Goal: Task Accomplishment & Management: Complete application form

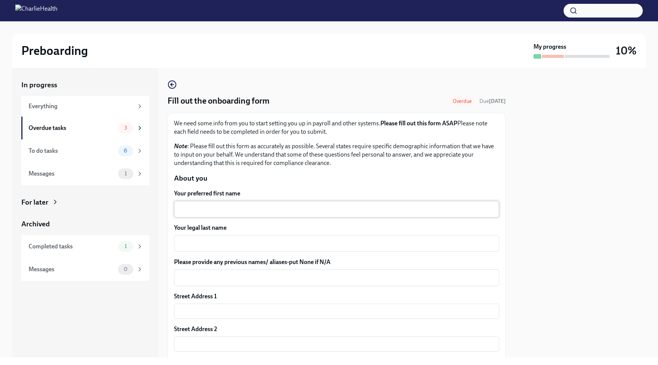
click at [225, 203] on div "x ​" at bounding box center [336, 209] width 325 height 17
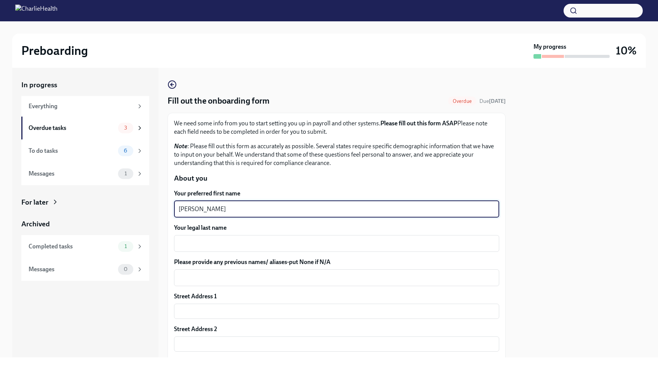
type textarea "[PERSON_NAME]"
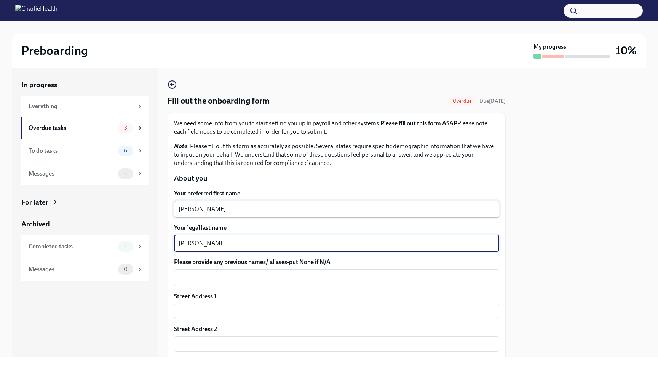
type textarea "[PERSON_NAME]"
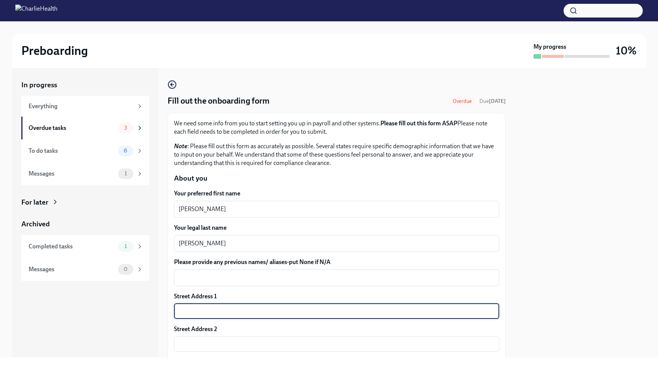
type input "[STREET_ADDRESS]"
type input "Apt 2."
type input "72712"
type input "[GEOGRAPHIC_DATA]"
type input "AR"
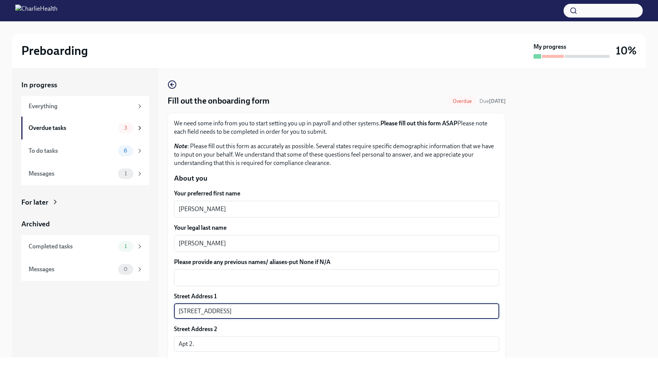
type input "US"
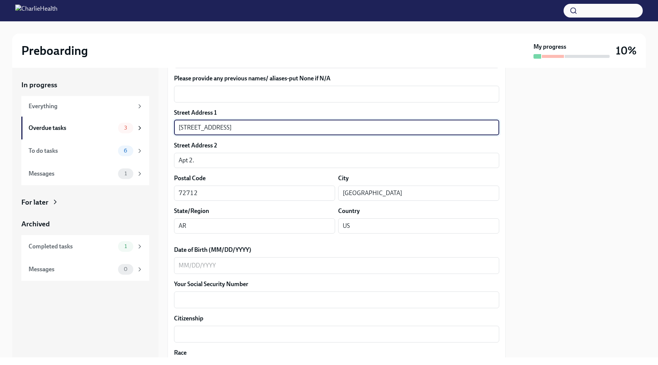
scroll to position [184, 0]
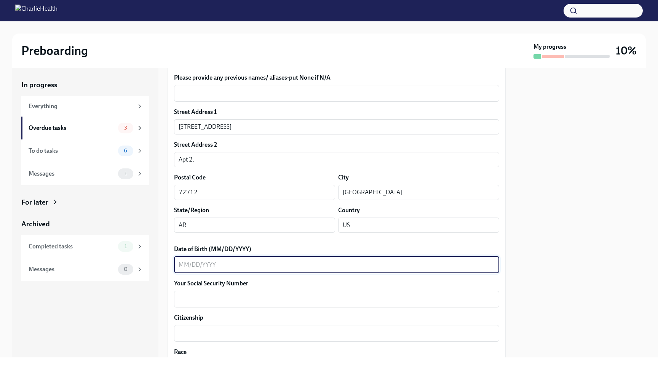
click at [253, 265] on textarea "Date of Birth (MM/DD/YYYY)" at bounding box center [337, 264] width 316 height 9
type textarea "[DATE]"
click at [242, 298] on textarea "Your Social Security Number" at bounding box center [337, 298] width 316 height 9
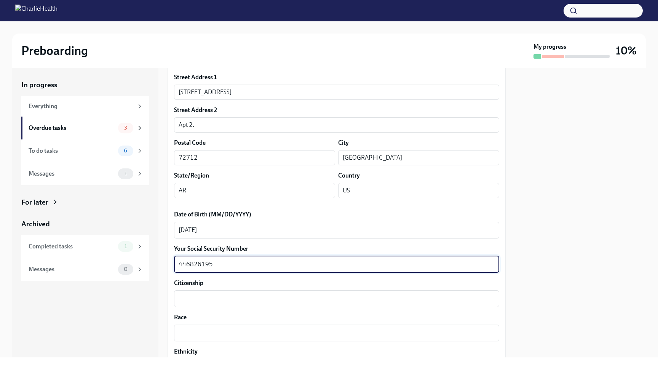
scroll to position [232, 0]
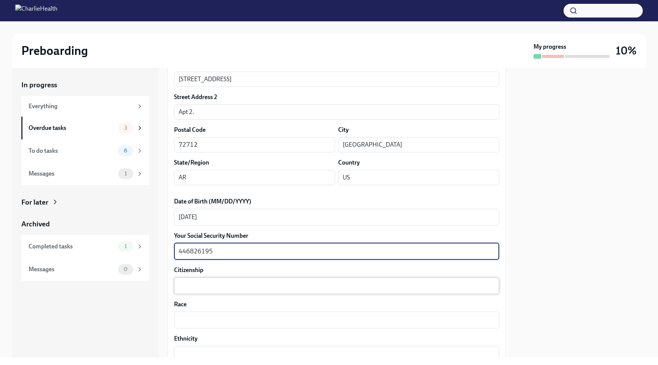
type textarea "446826195"
click at [201, 288] on textarea "Citizenship" at bounding box center [337, 285] width 316 height 9
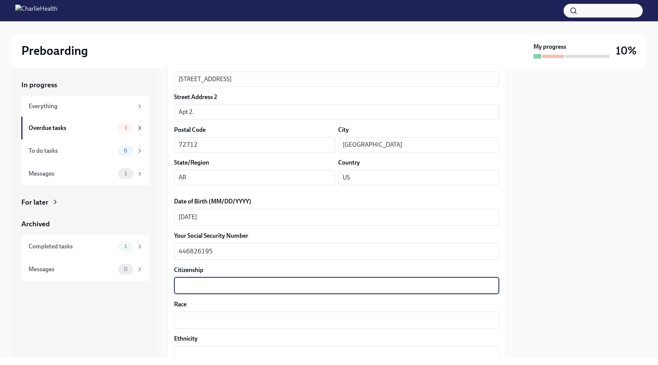
type textarea "U"
type textarea "C"
type textarea "U.S. Citizen"
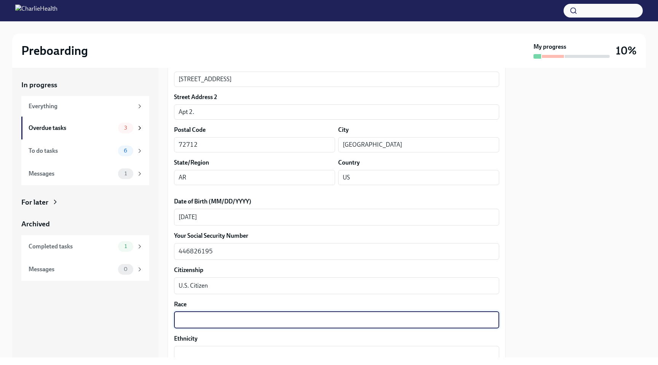
click at [195, 317] on textarea "Race" at bounding box center [337, 319] width 316 height 9
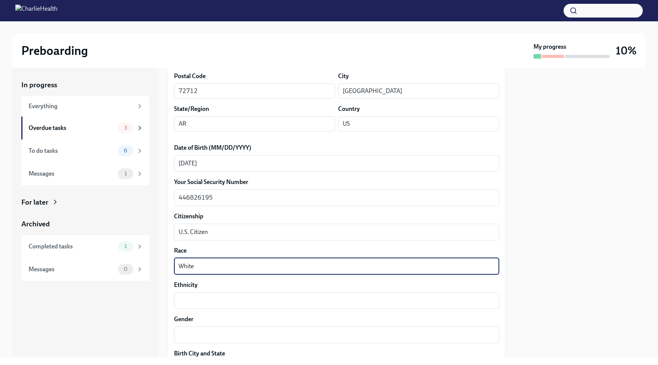
scroll to position [290, 0]
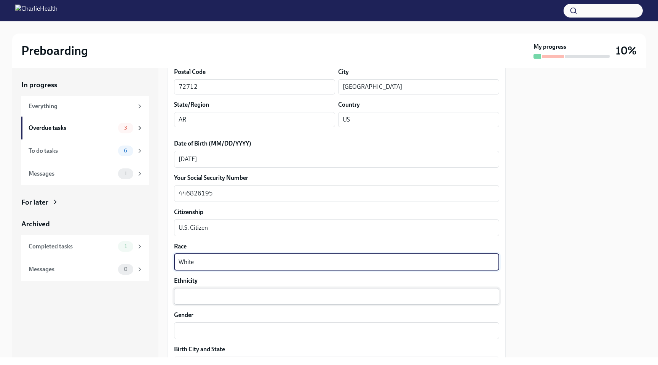
type textarea "White"
click at [183, 298] on textarea "Ethnicity" at bounding box center [337, 296] width 316 height 9
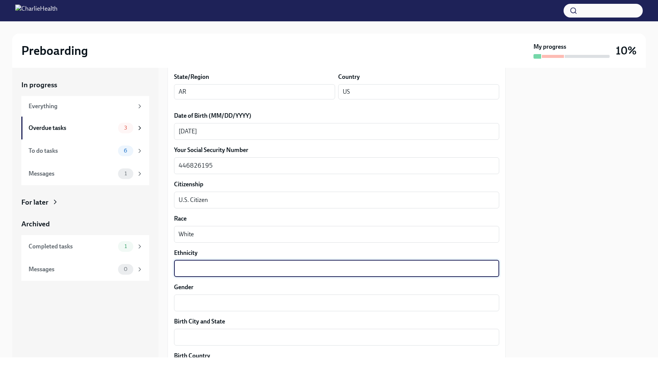
scroll to position [321, 0]
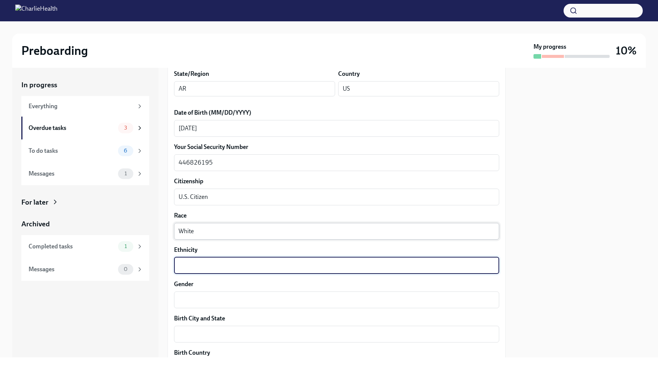
click at [195, 232] on textarea "White" at bounding box center [337, 231] width 316 height 9
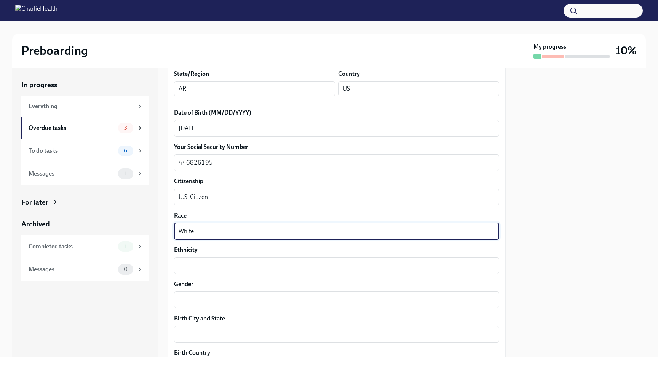
click at [195, 232] on textarea "White" at bounding box center [337, 231] width 316 height 9
type textarea "C"
type textarea "White"
click at [190, 264] on textarea "Ethnicity" at bounding box center [337, 265] width 316 height 9
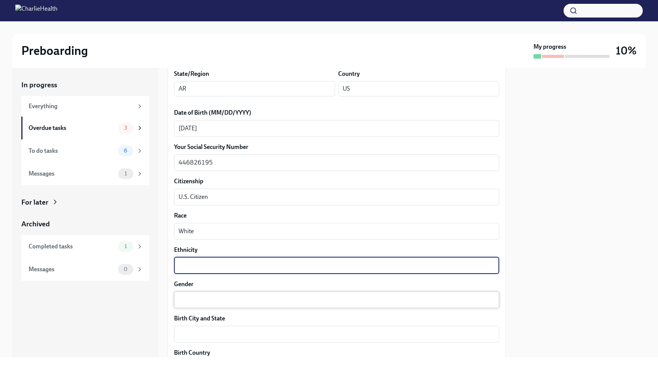
click at [198, 297] on textarea "Gender" at bounding box center [337, 299] width 316 height 9
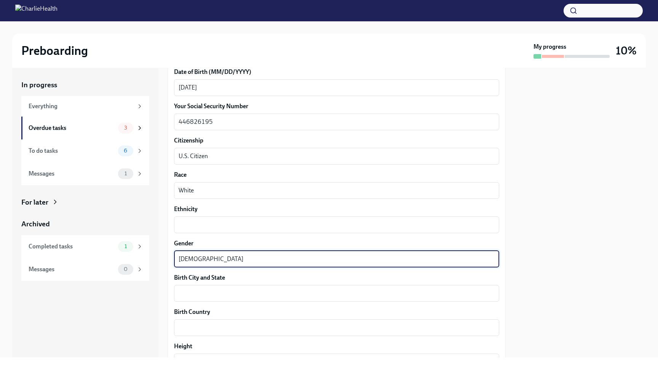
scroll to position [380, 0]
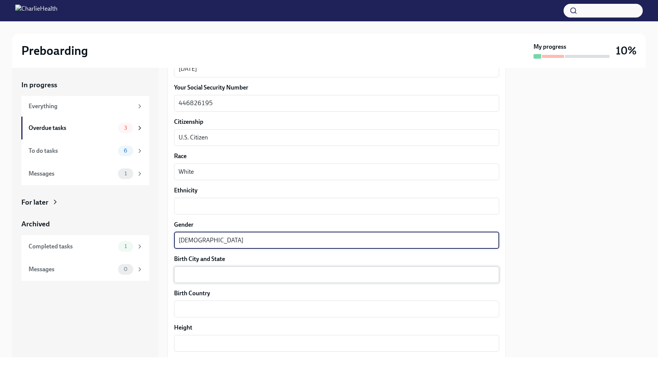
type textarea "[DEMOGRAPHIC_DATA]"
click at [199, 277] on textarea "Birth City and State" at bounding box center [337, 274] width 316 height 9
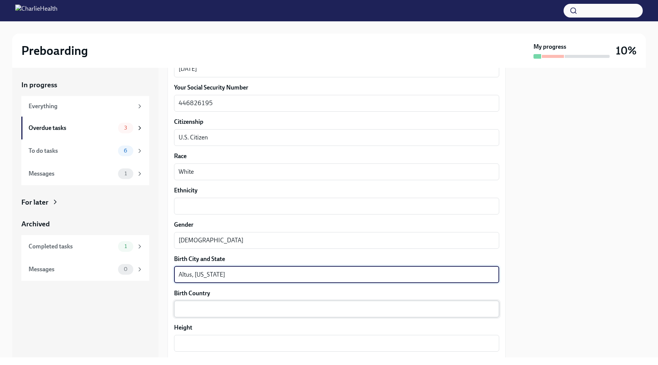
type textarea "Altus, [US_STATE]"
click at [195, 312] on textarea "Birth Country" at bounding box center [337, 308] width 316 height 9
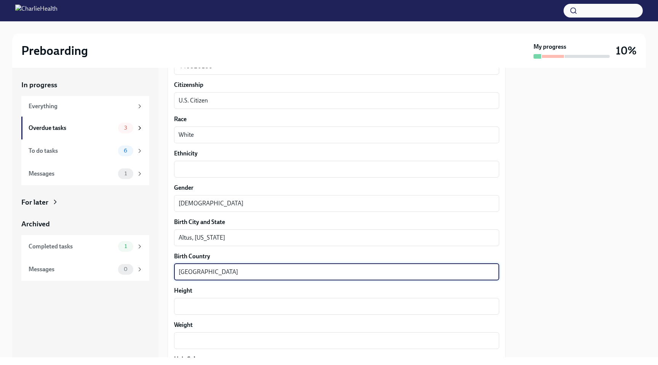
scroll to position [422, 0]
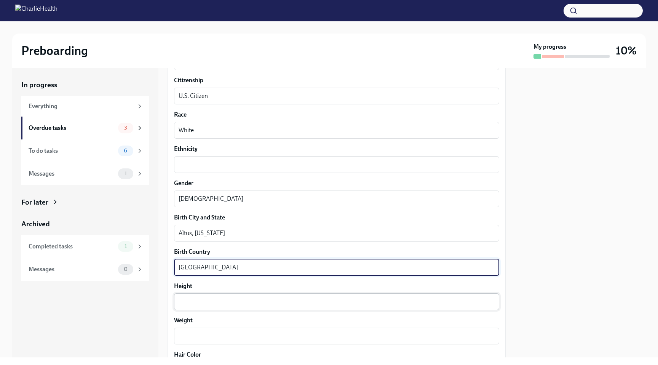
type textarea "[GEOGRAPHIC_DATA]"
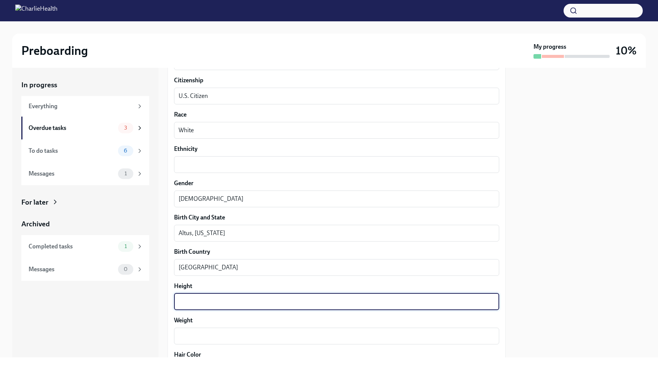
click at [193, 302] on textarea "Height" at bounding box center [337, 301] width 316 height 9
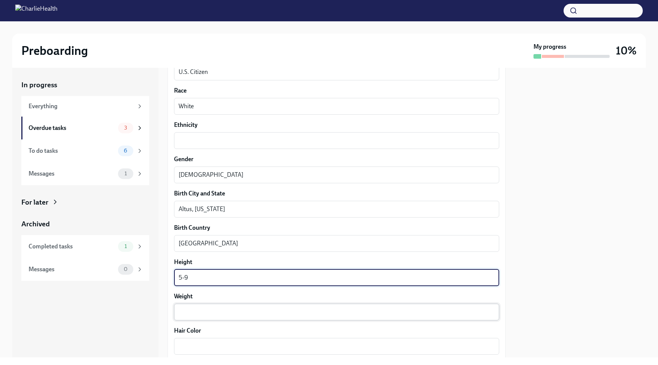
type textarea "5-9"
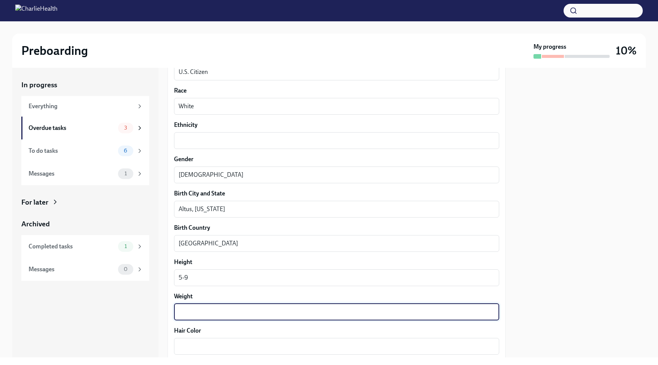
click at [186, 310] on textarea "Weight" at bounding box center [337, 311] width 316 height 9
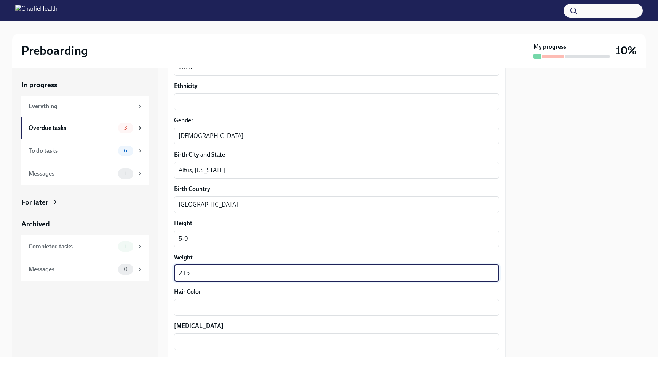
scroll to position [486, 0]
type textarea "215"
click at [186, 300] on div "x ​" at bounding box center [336, 305] width 325 height 17
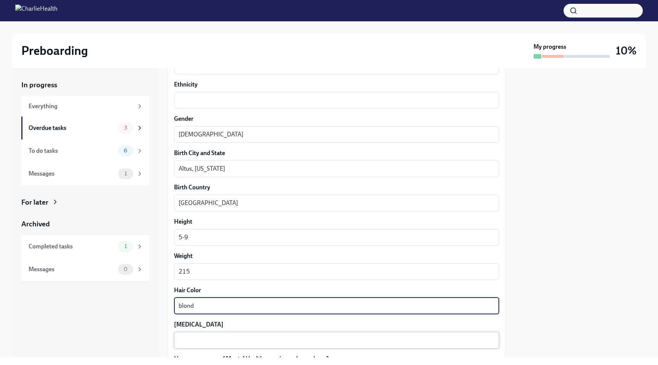
type textarea "blond"
click at [208, 342] on textarea "[MEDICAL_DATA]" at bounding box center [337, 340] width 316 height 9
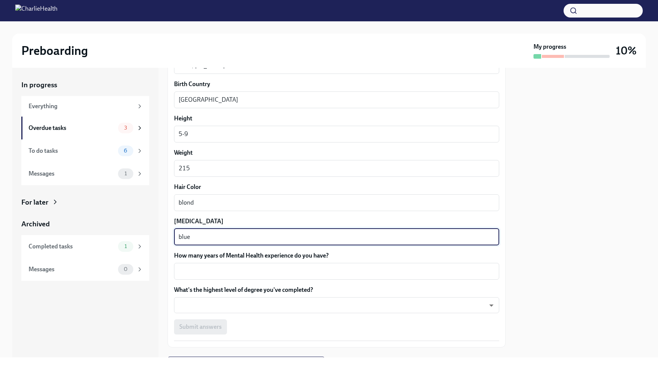
scroll to position [591, 0]
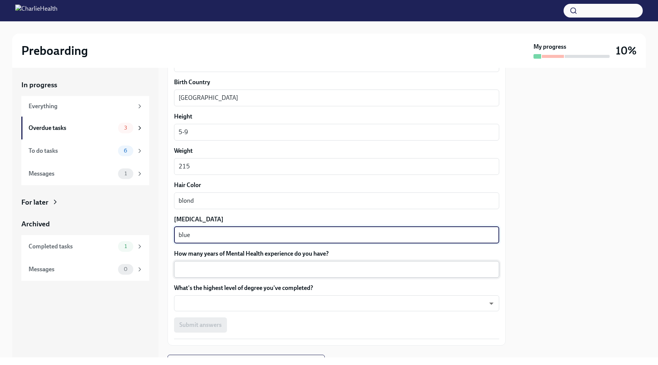
type textarea "blue"
click at [232, 265] on textarea "How many years of Mental Health experience do you have?" at bounding box center [337, 269] width 316 height 9
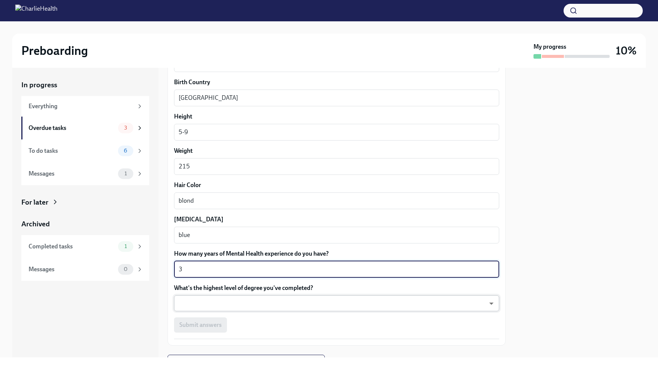
type textarea "3"
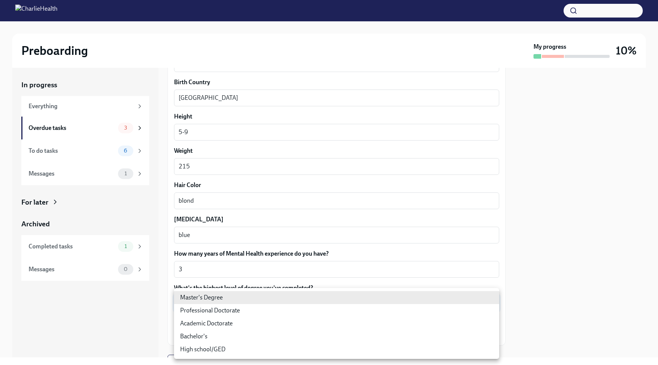
click at [258, 302] on body "Preboarding My progress 10% In progress Everything Overdue tasks 3 To do tasks …" at bounding box center [329, 182] width 658 height 365
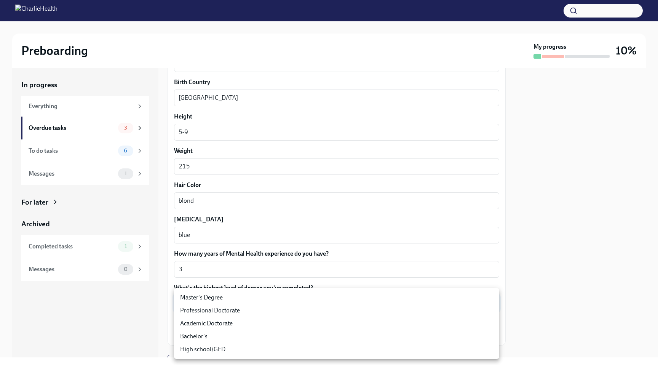
click at [255, 301] on li "Master's Degree" at bounding box center [336, 297] width 325 height 13
type input "2vBr-ghkD"
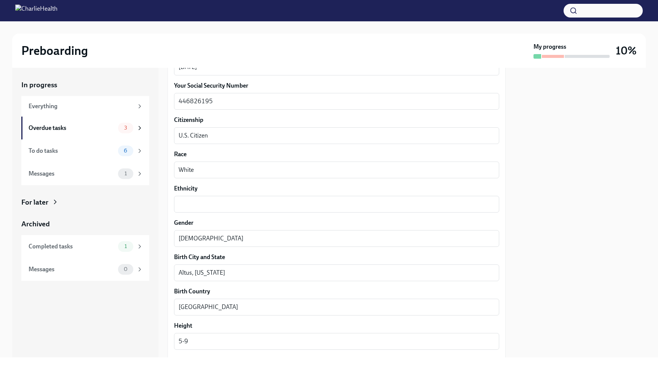
scroll to position [366, 0]
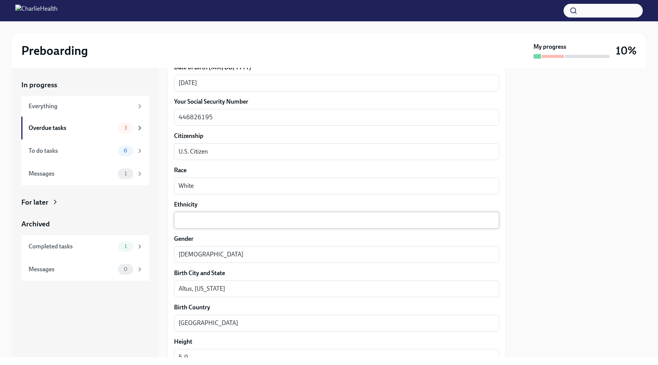
click at [239, 225] on div "x ​" at bounding box center [336, 220] width 325 height 17
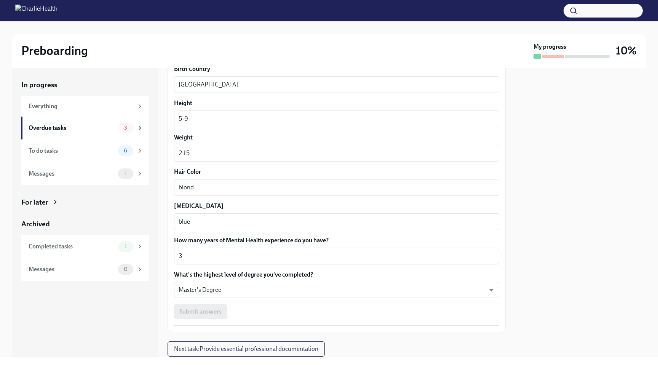
scroll to position [628, 0]
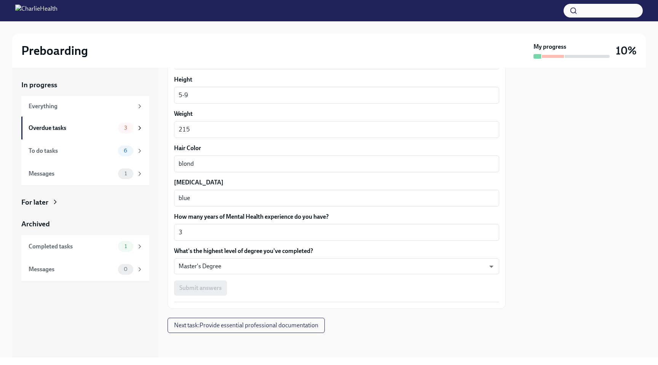
type textarea "white"
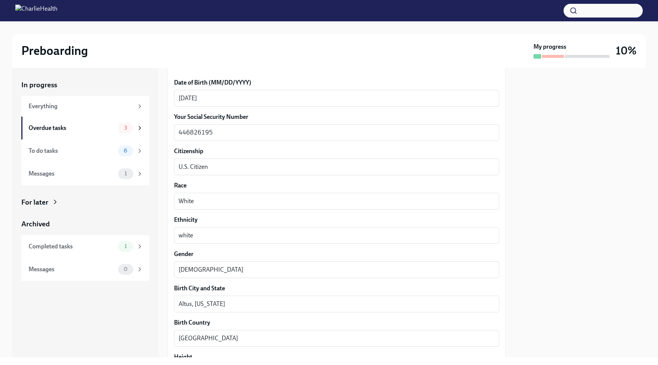
scroll to position [292, 0]
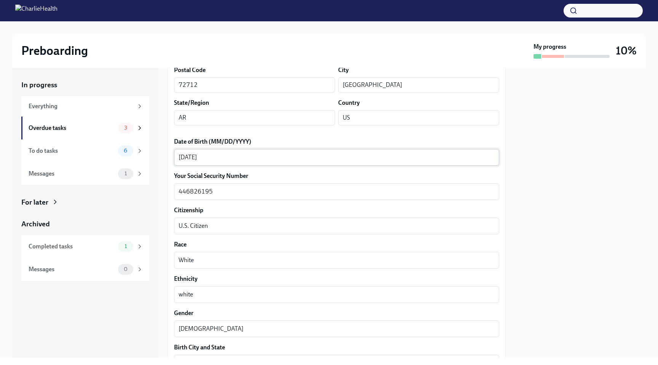
click at [269, 160] on textarea "[DATE]" at bounding box center [337, 157] width 316 height 9
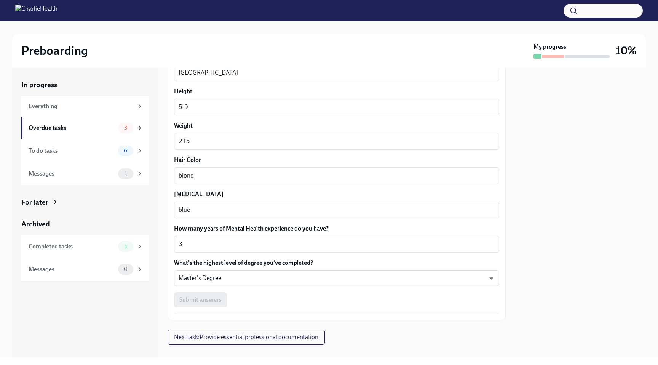
scroll to position [628, 0]
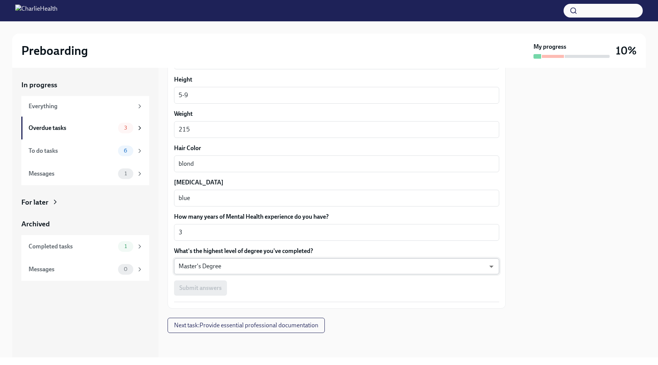
click at [245, 267] on body "Preboarding My progress 10% In progress Everything Overdue tasks 3 To do tasks …" at bounding box center [329, 182] width 658 height 365
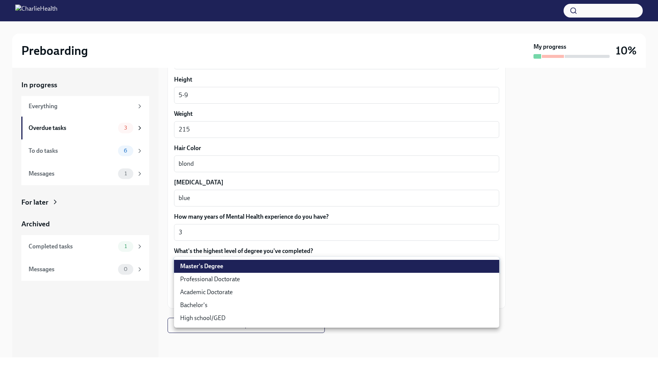
click at [245, 267] on li "Master's Degree" at bounding box center [336, 266] width 325 height 13
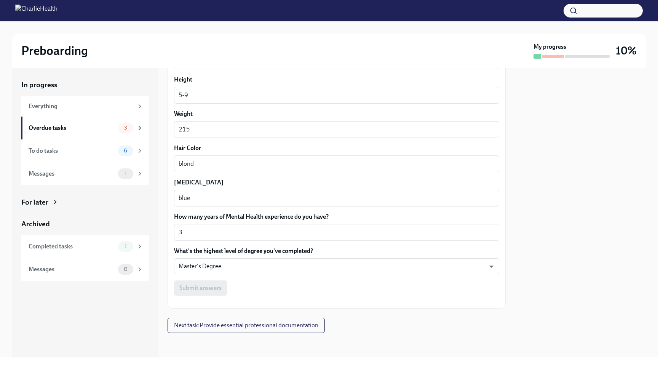
click at [221, 287] on div "Submit answers" at bounding box center [336, 287] width 325 height 15
click at [208, 293] on div "Submit answers" at bounding box center [336, 287] width 325 height 15
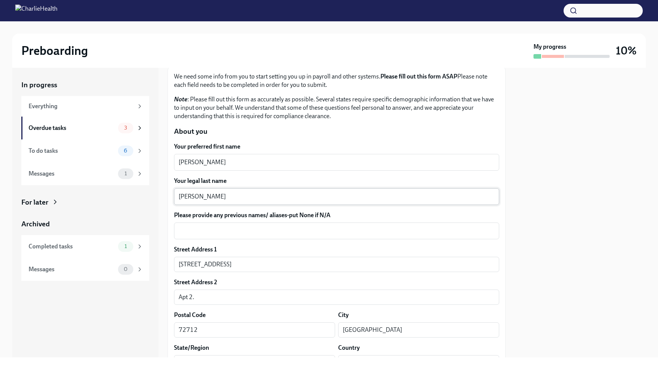
scroll to position [115, 0]
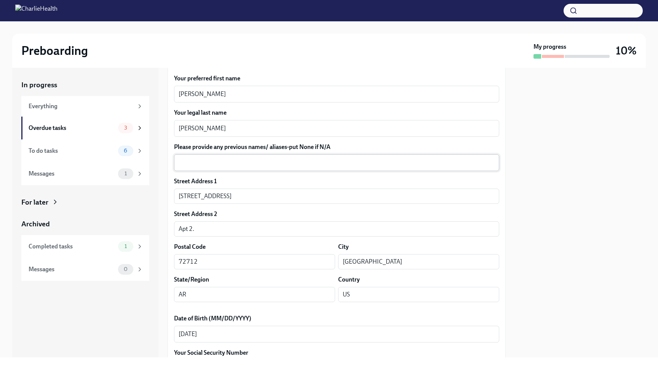
click at [259, 159] on textarea "Please provide any previous names/ aliases-put None if N/A" at bounding box center [337, 162] width 316 height 9
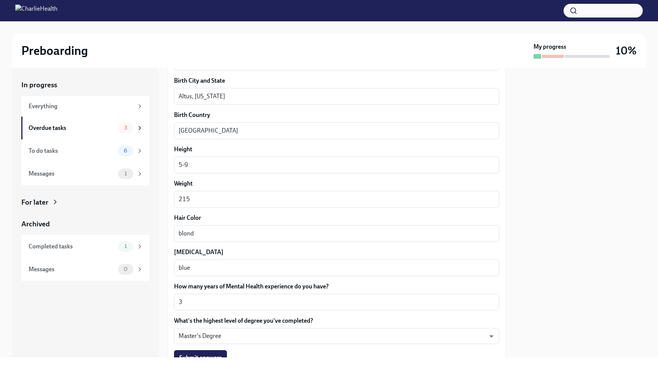
scroll to position [628, 0]
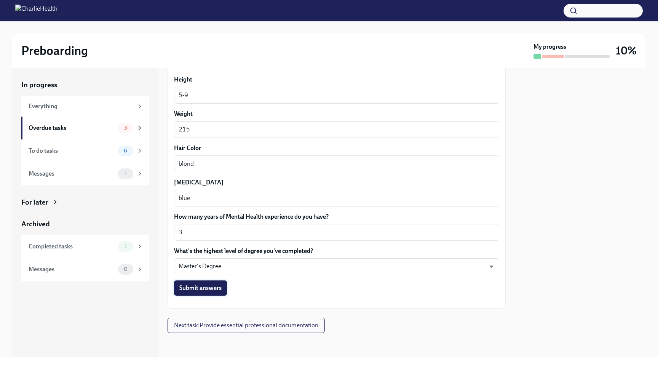
type textarea "n/a"
click at [213, 283] on button "Submit answers" at bounding box center [200, 287] width 53 height 15
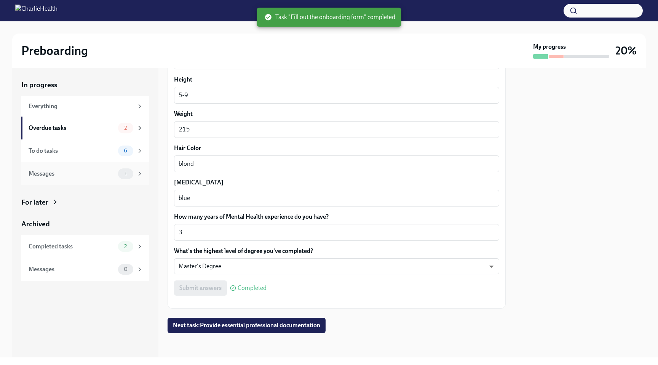
click at [87, 171] on div "Messages" at bounding box center [72, 173] width 86 height 8
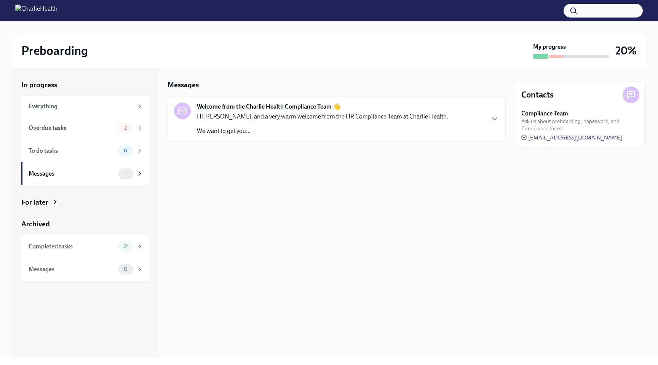
click at [282, 127] on p "We want to get you..." at bounding box center [322, 131] width 251 height 8
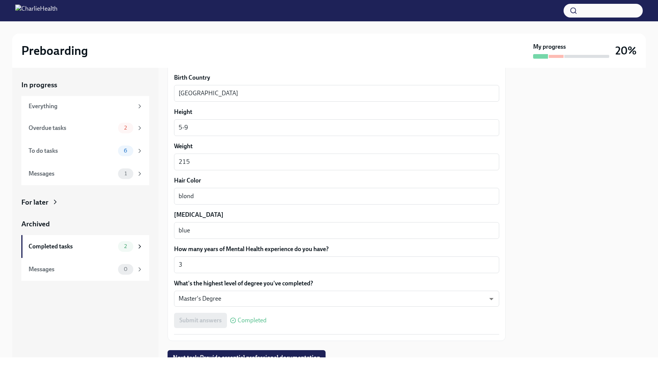
scroll to position [628, 0]
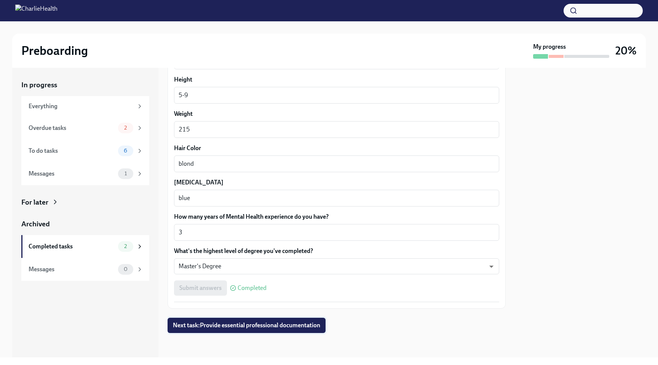
click at [249, 325] on span "Next task : Provide essential professional documentation" at bounding box center [246, 325] width 147 height 8
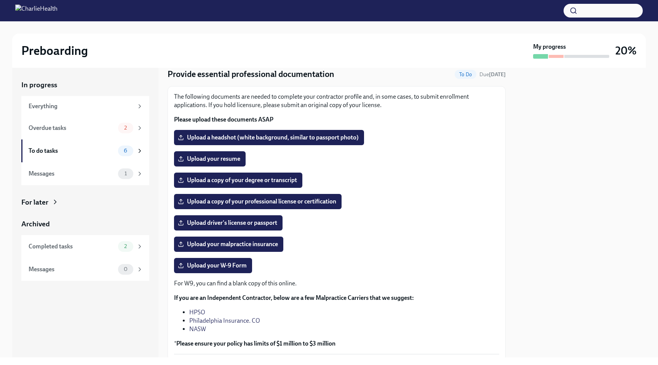
scroll to position [29, 0]
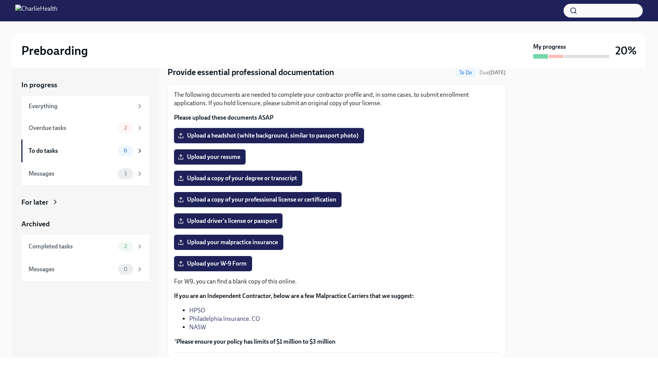
click at [286, 136] on span "Upload a headshot (white background, similar to passport photo)" at bounding box center [268, 136] width 179 height 8
click at [0, 0] on input "Upload a headshot (white background, similar to passport photo)" at bounding box center [0, 0] width 0 height 0
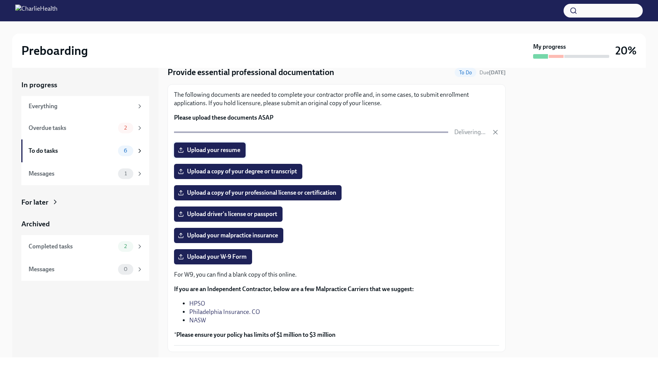
click at [238, 151] on span "Upload your resume" at bounding box center [209, 150] width 61 height 8
click at [0, 0] on input "Upload your resume" at bounding box center [0, 0] width 0 height 0
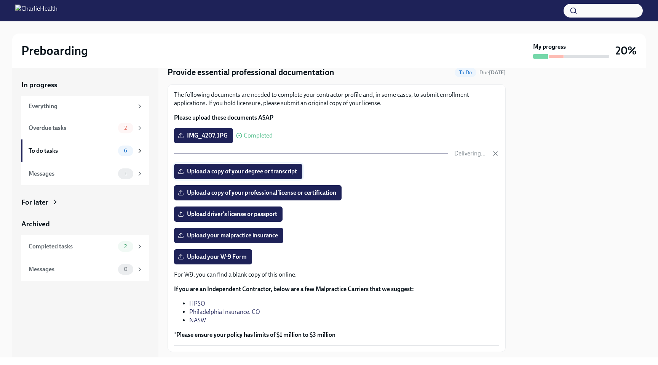
click at [259, 169] on div "The following documents are needed to complete your contractor profile and, in …" at bounding box center [336, 218] width 325 height 255
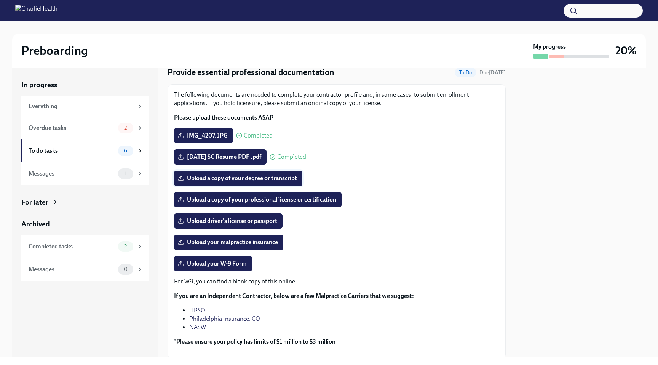
click at [258, 180] on span "Upload a copy of your degree or transcript" at bounding box center [238, 178] width 118 height 8
click at [0, 0] on input "Upload a copy of your degree or transcript" at bounding box center [0, 0] width 0 height 0
click at [251, 201] on span "Upload a copy of your professional license or certification" at bounding box center [257, 200] width 157 height 8
click at [0, 0] on input "Upload a copy of your professional license or certification" at bounding box center [0, 0] width 0 height 0
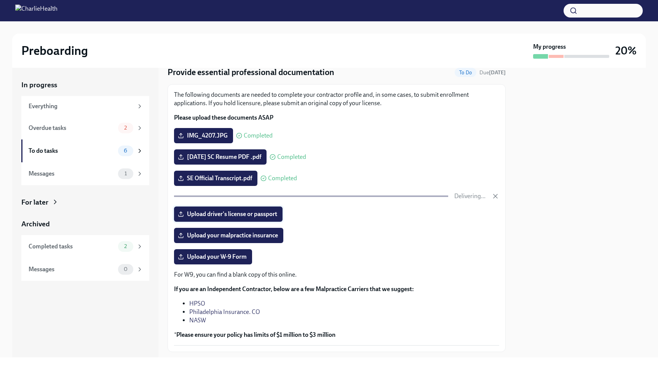
click at [258, 211] on span "Upload driver's license or passport" at bounding box center [228, 214] width 98 height 8
click at [0, 0] on input "Upload driver's license or passport" at bounding box center [0, 0] width 0 height 0
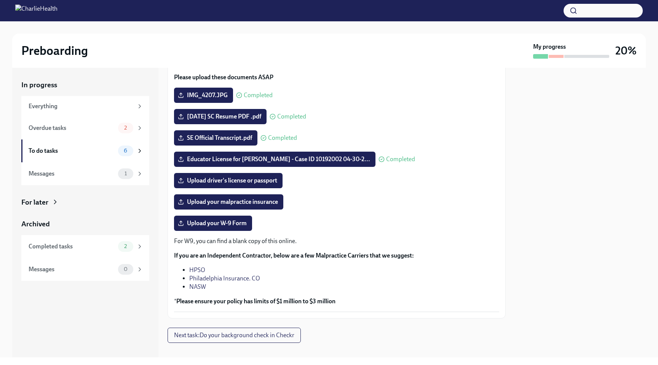
scroll to position [79, 0]
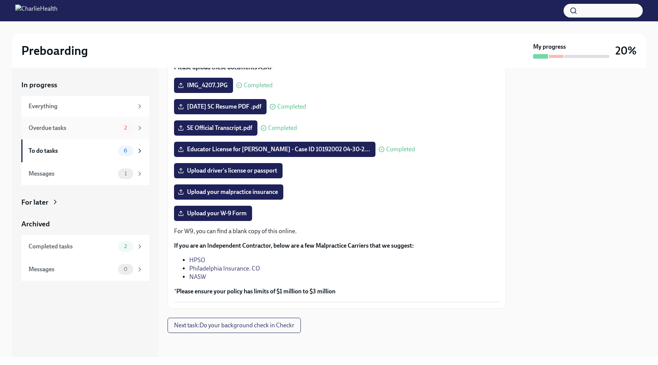
click at [106, 126] on div "Overdue tasks" at bounding box center [72, 128] width 86 height 8
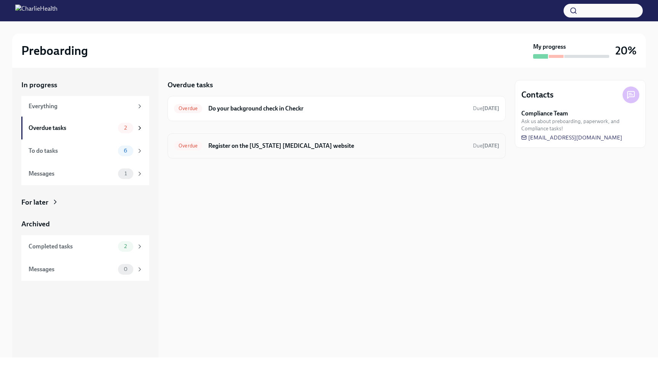
click at [263, 145] on h6 "Register on the [US_STATE] [MEDICAL_DATA] website" at bounding box center [337, 146] width 259 height 8
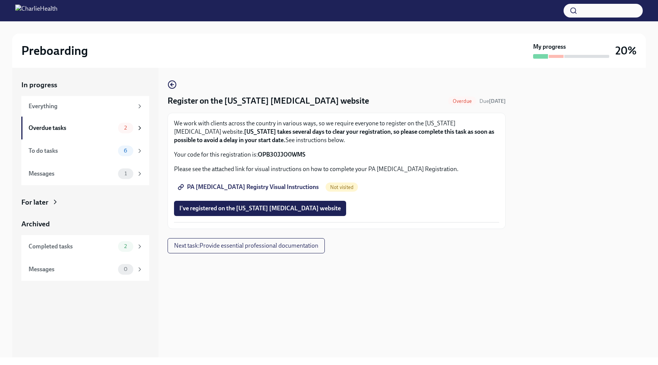
click at [261, 187] on span "PA [MEDICAL_DATA] Registry Visual Instructions" at bounding box center [248, 187] width 139 height 8
click at [305, 155] on strong "OPB30JJO0WMS" at bounding box center [282, 154] width 48 height 7
drag, startPoint x: 305, startPoint y: 155, endPoint x: 260, endPoint y: 156, distance: 45.0
click at [260, 156] on strong "OPB30JJO0WMS" at bounding box center [282, 154] width 48 height 7
copy strong "OPB30JJO0WMS"
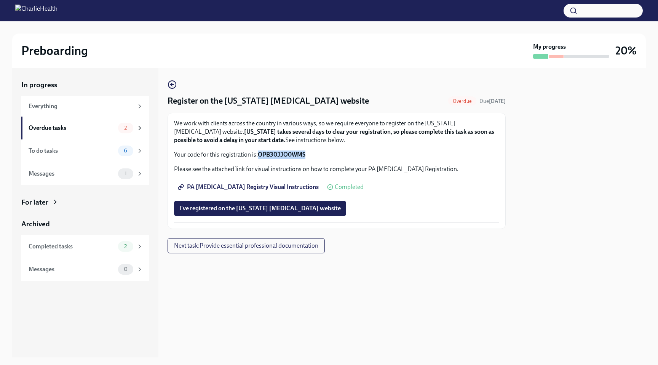
click at [239, 187] on span "PA [MEDICAL_DATA] Registry Visual Instructions" at bounding box center [248, 187] width 139 height 8
click at [308, 152] on p "Your code for this registration is: OPB30JJO0WMS" at bounding box center [336, 154] width 325 height 8
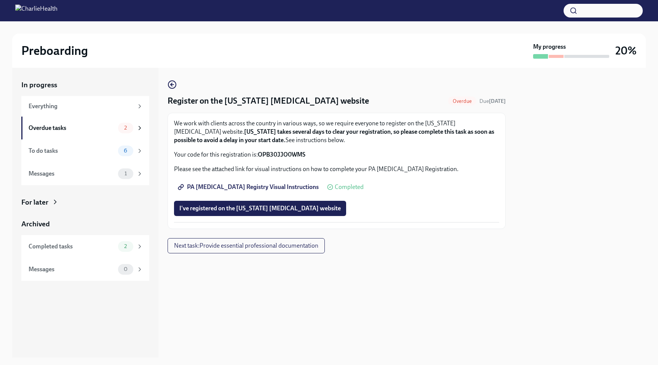
click at [304, 155] on strong "OPB30JJO0WMS" at bounding box center [282, 154] width 48 height 7
drag, startPoint x: 304, startPoint y: 155, endPoint x: 279, endPoint y: 157, distance: 25.6
click at [279, 157] on strong "OPB30JJO0WMS" at bounding box center [282, 154] width 48 height 7
copy strong "OPB30JJO0WMS"
click at [192, 209] on span "I've registered on the [US_STATE] [MEDICAL_DATA] website" at bounding box center [259, 209] width 161 height 8
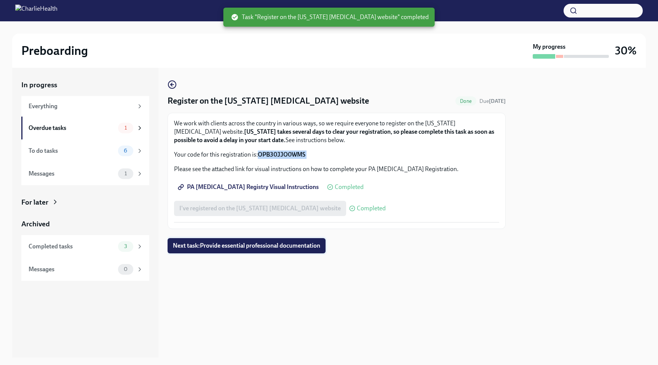
click at [318, 249] on span "Next task : Provide essential professional documentation" at bounding box center [246, 246] width 147 height 8
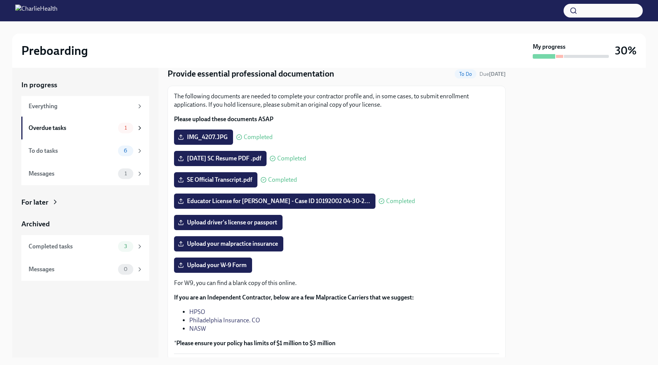
scroll to position [30, 0]
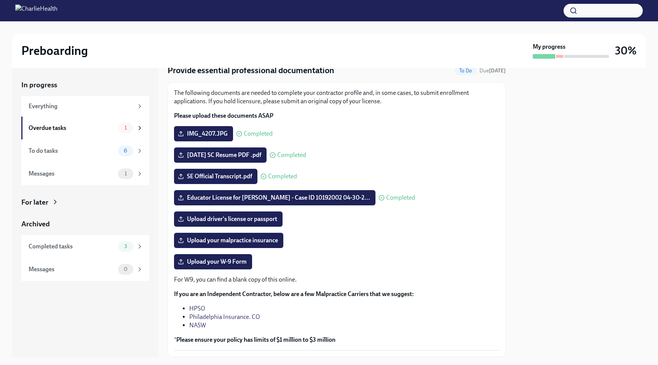
click at [196, 309] on link "HPSO" at bounding box center [197, 308] width 16 height 7
click at [257, 241] on span "Upload your malpractice insurance" at bounding box center [228, 241] width 99 height 8
click at [0, 0] on input "Upload your malpractice insurance" at bounding box center [0, 0] width 0 height 0
click at [245, 218] on span "Upload driver's license or passport" at bounding box center [228, 219] width 98 height 8
click at [0, 0] on input "Upload driver's license or passport" at bounding box center [0, 0] width 0 height 0
